Goal: Navigation & Orientation: Find specific page/section

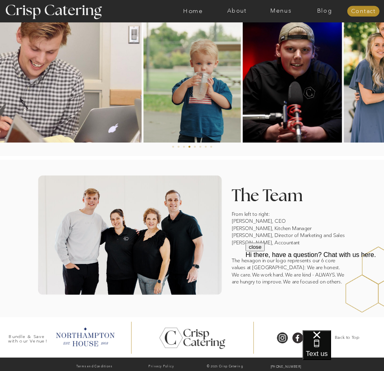
scroll to position [367, 0]
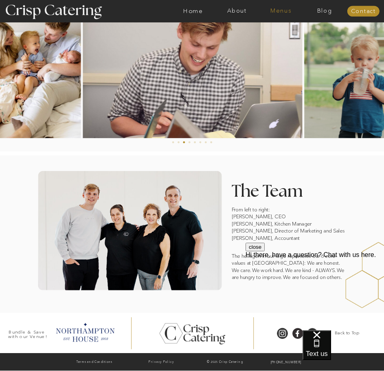
click at [286, 12] on nav "Menus" at bounding box center [281, 11] width 44 height 7
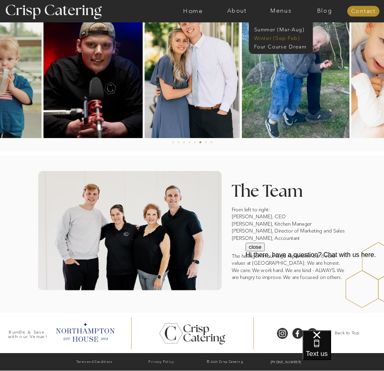
click at [266, 38] on nav "Winter (Sep-Feb)" at bounding box center [280, 38] width 52 height 6
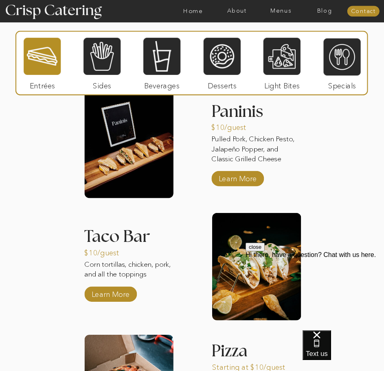
scroll to position [813, 0]
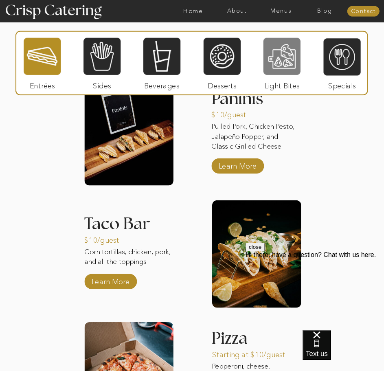
click at [287, 66] on div at bounding box center [281, 56] width 37 height 38
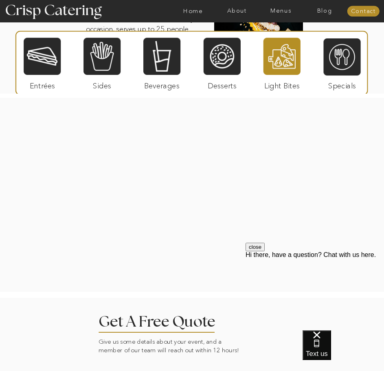
scroll to position [905, 0]
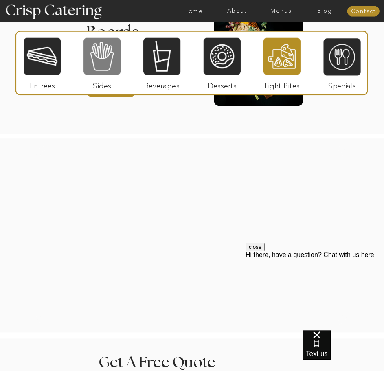
click at [108, 66] on div at bounding box center [101, 56] width 37 height 38
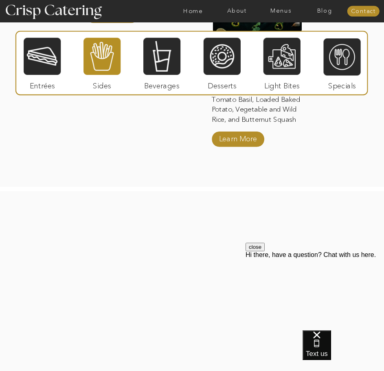
scroll to position [1066, 0]
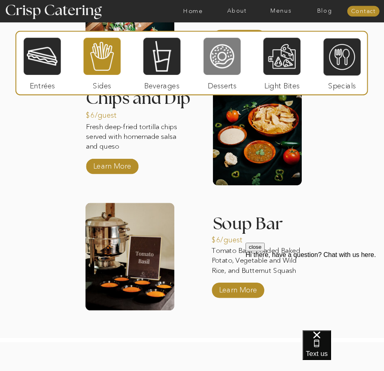
click at [221, 58] on div at bounding box center [221, 56] width 37 height 38
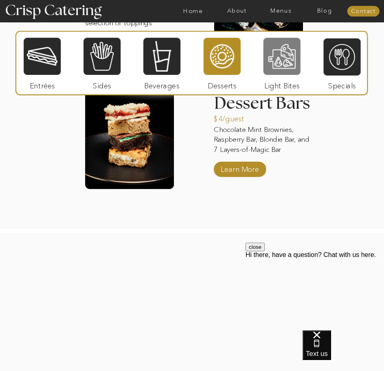
click at [291, 66] on div at bounding box center [281, 56] width 37 height 38
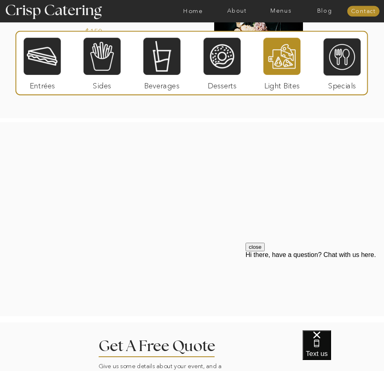
scroll to position [863, 0]
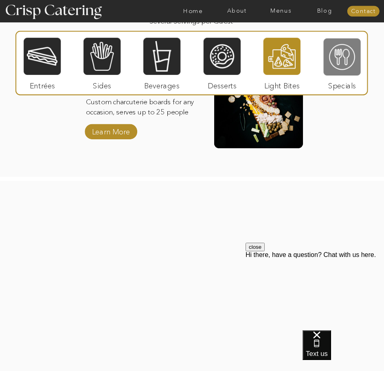
click at [338, 57] on div at bounding box center [341, 57] width 37 height 38
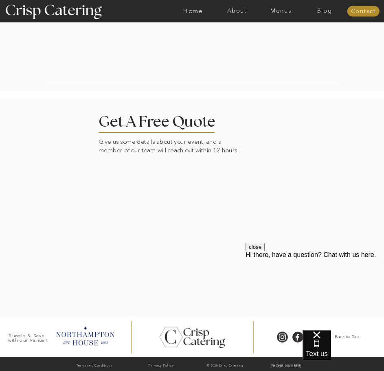
scroll to position [1268, 0]
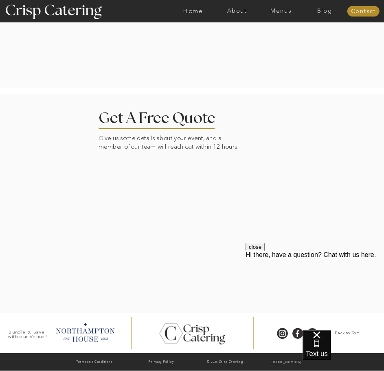
click at [297, 114] on div at bounding box center [192, 203] width 446 height 218
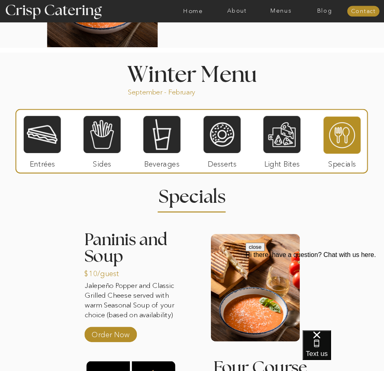
scroll to position [576, 0]
